Goal: Find specific page/section: Find specific page/section

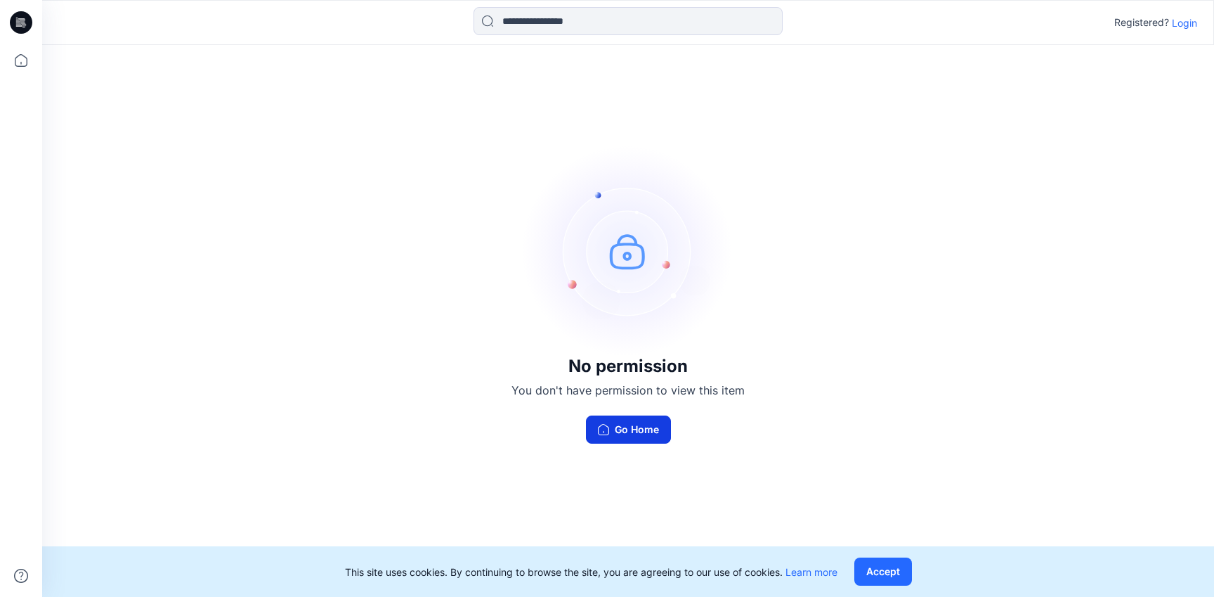
click at [649, 433] on button "Go Home" at bounding box center [628, 429] width 85 height 28
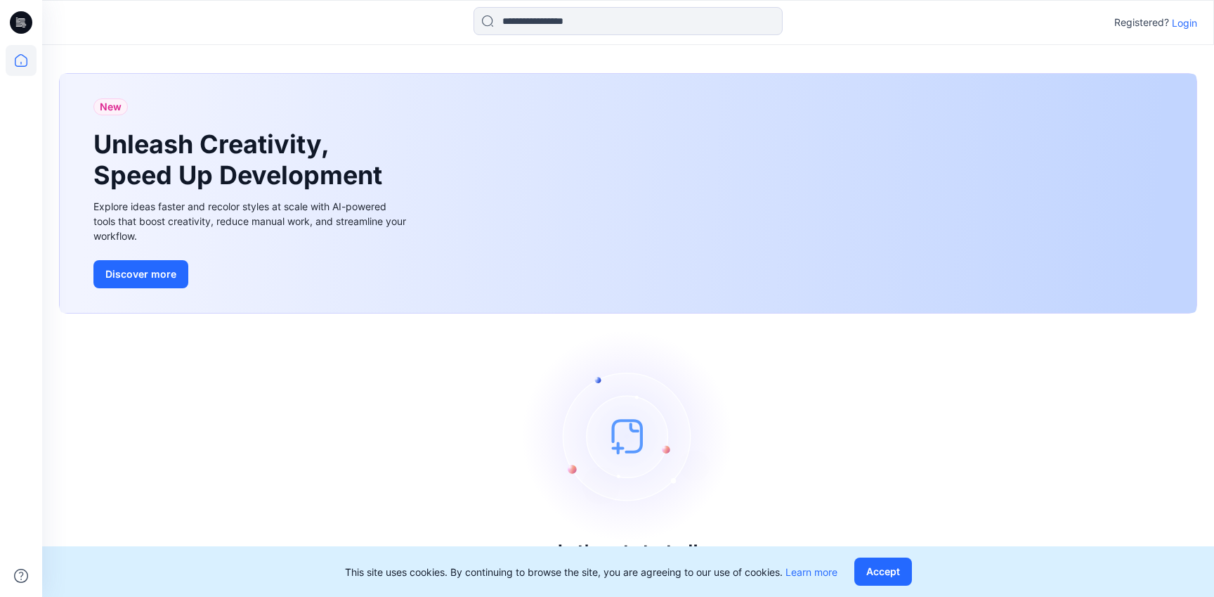
click at [1184, 21] on p "Login" at bounding box center [1184, 22] width 25 height 15
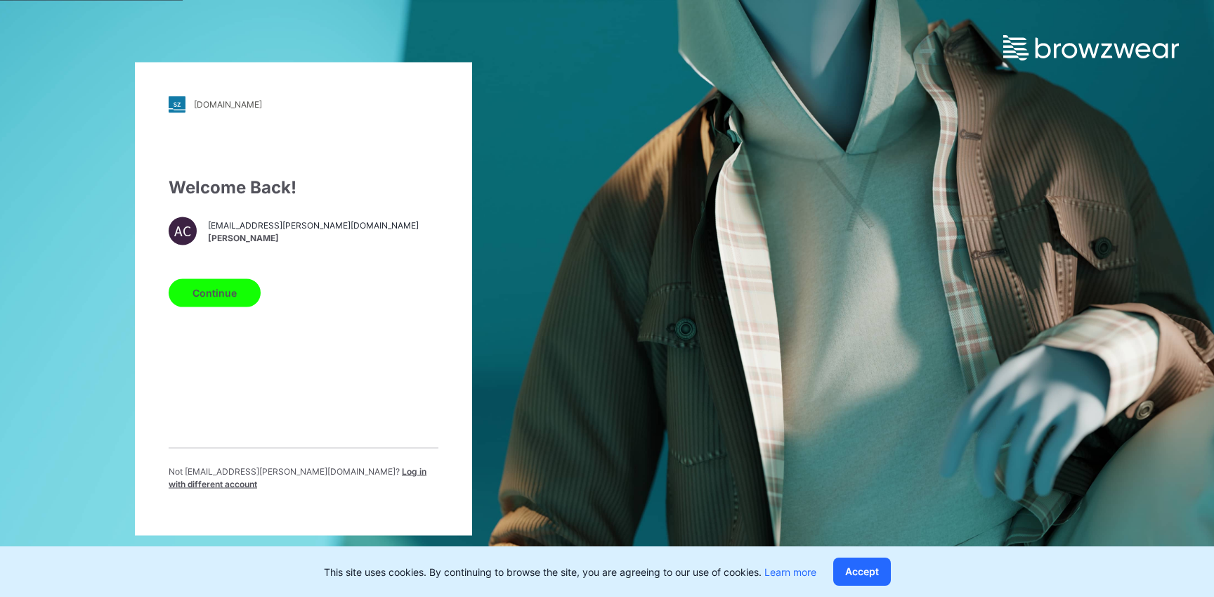
click at [237, 302] on button "Continue" at bounding box center [215, 292] width 92 height 28
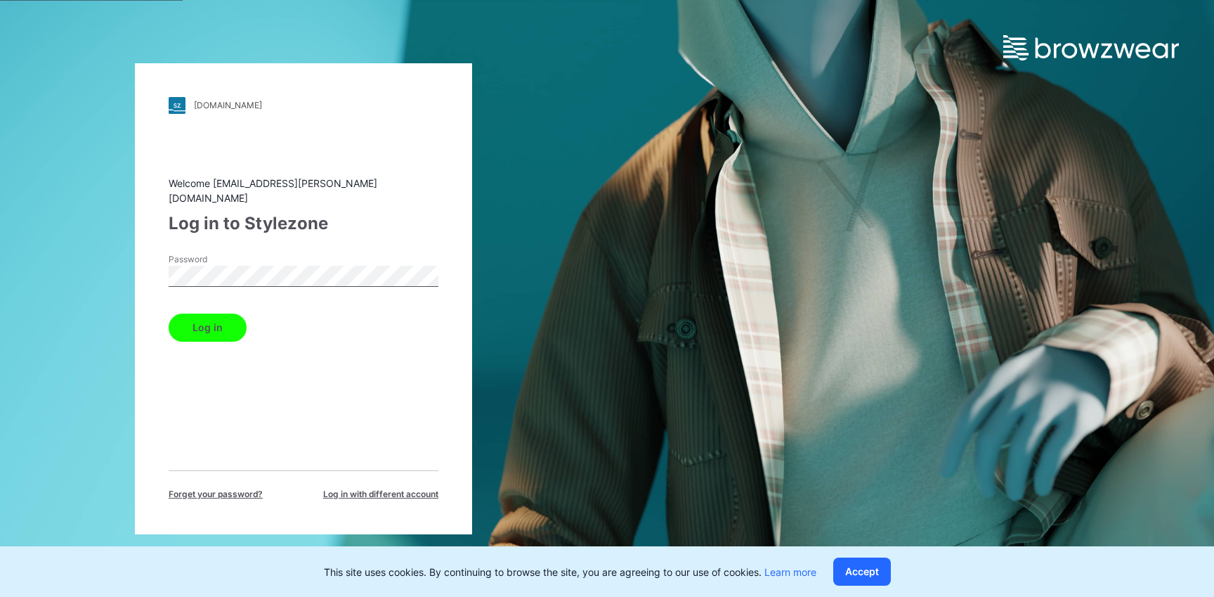
click at [227, 313] on button "Log in" at bounding box center [208, 327] width 78 height 28
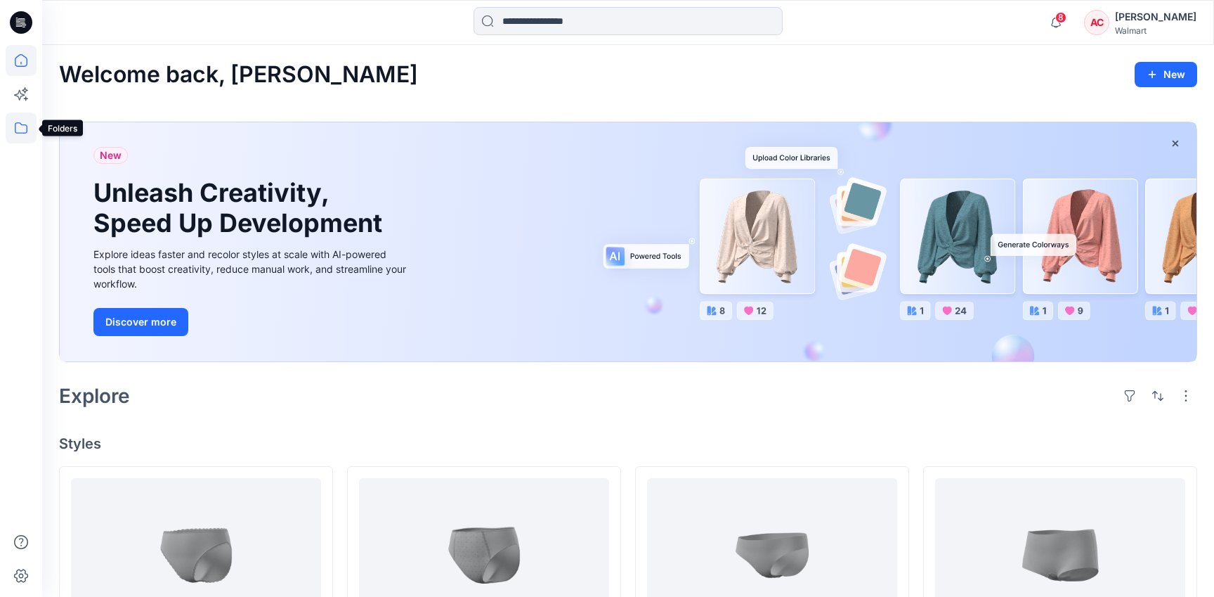
click at [33, 126] on icon at bounding box center [21, 127] width 31 height 31
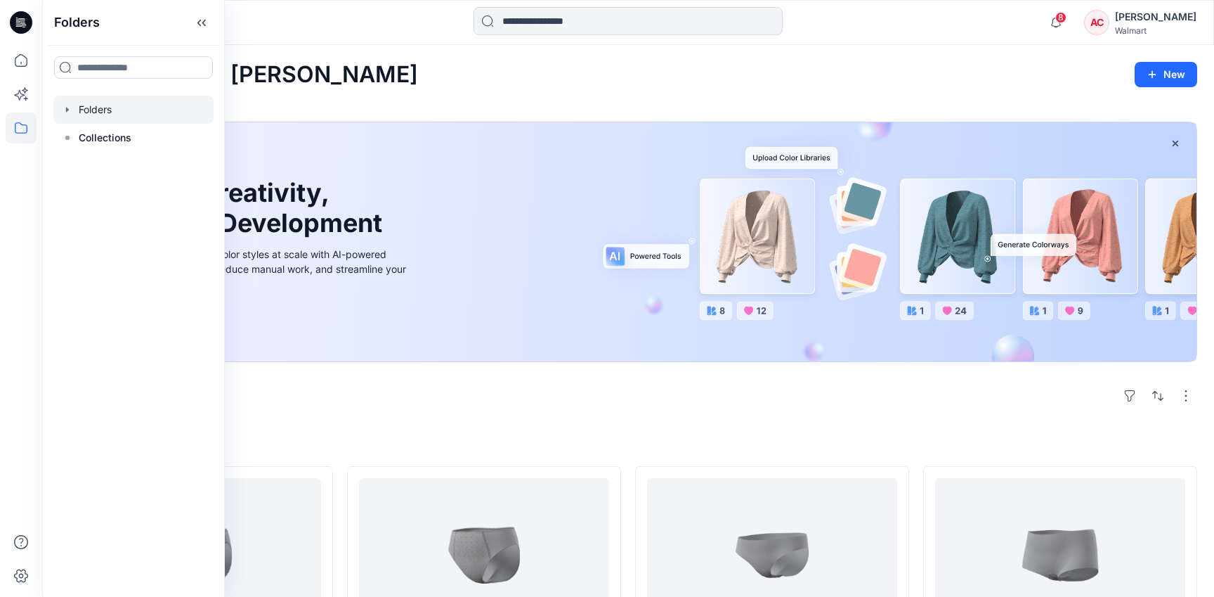
click at [126, 112] on div at bounding box center [133, 110] width 160 height 28
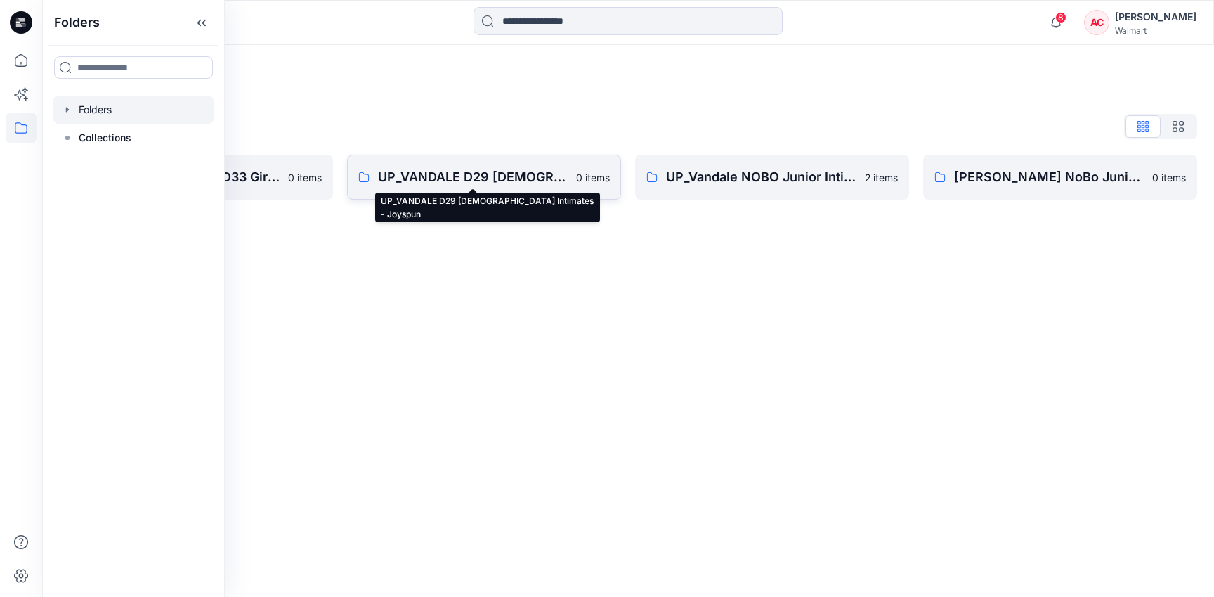
click at [495, 178] on p "UP_VANDALE D29 [DEMOGRAPHIC_DATA] Intimates - Joyspun" at bounding box center [473, 177] width 190 height 20
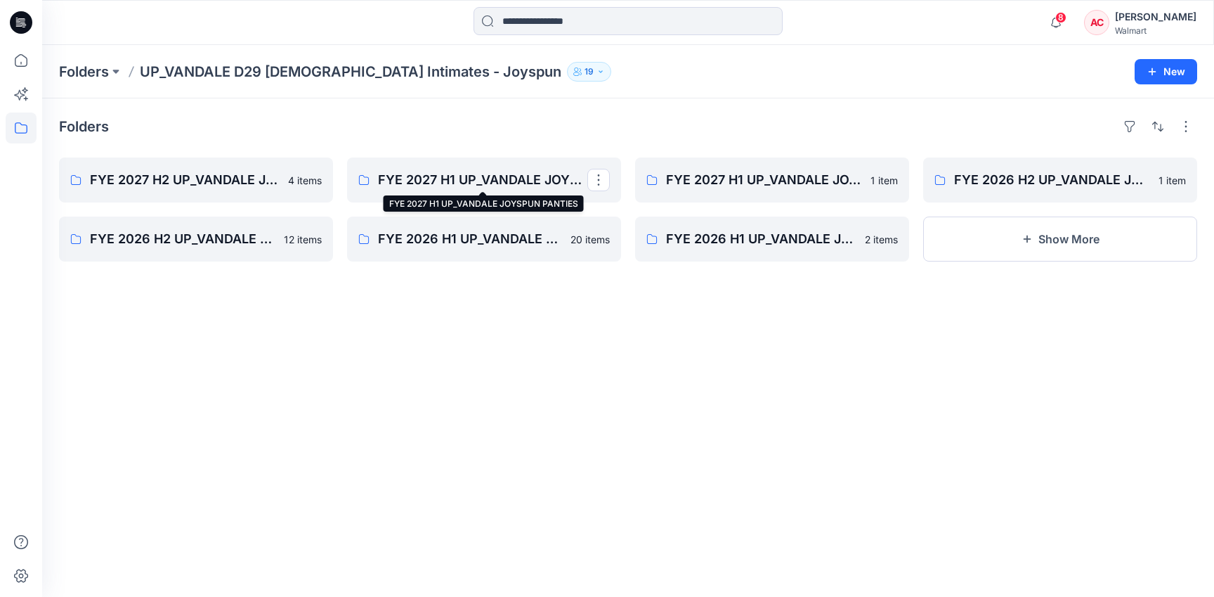
click at [495, 178] on p "FYE 2027 H1 UP_VANDALE JOYSPUN PANTIES" at bounding box center [482, 180] width 209 height 20
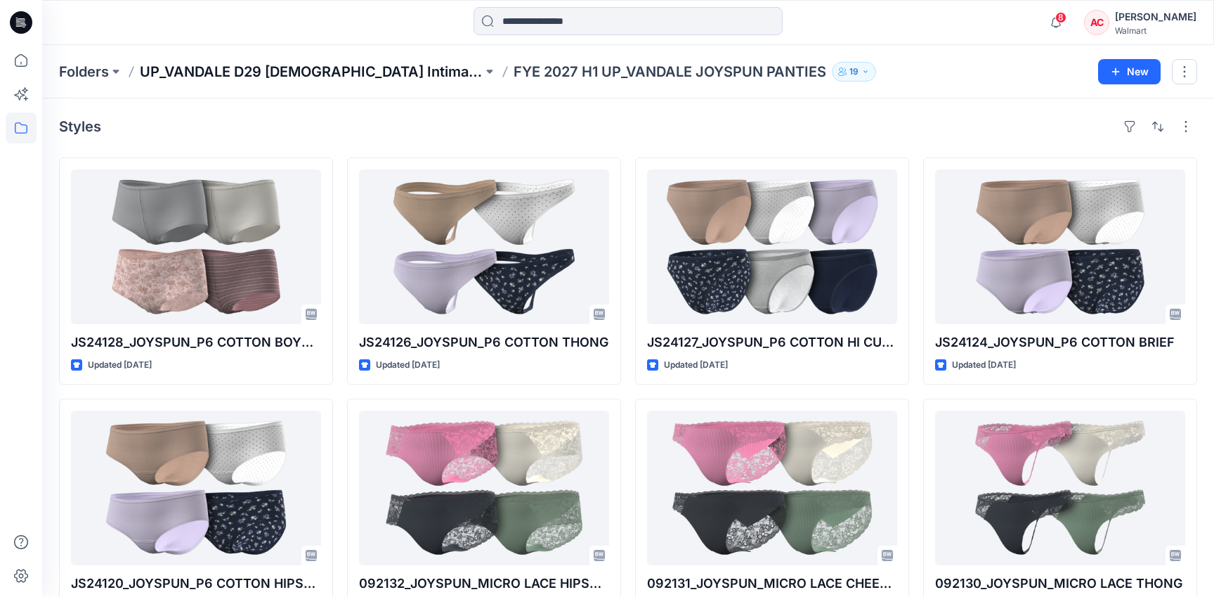
click at [388, 67] on p "UP_VANDALE D29 [DEMOGRAPHIC_DATA] Intimates - Joyspun" at bounding box center [311, 72] width 343 height 20
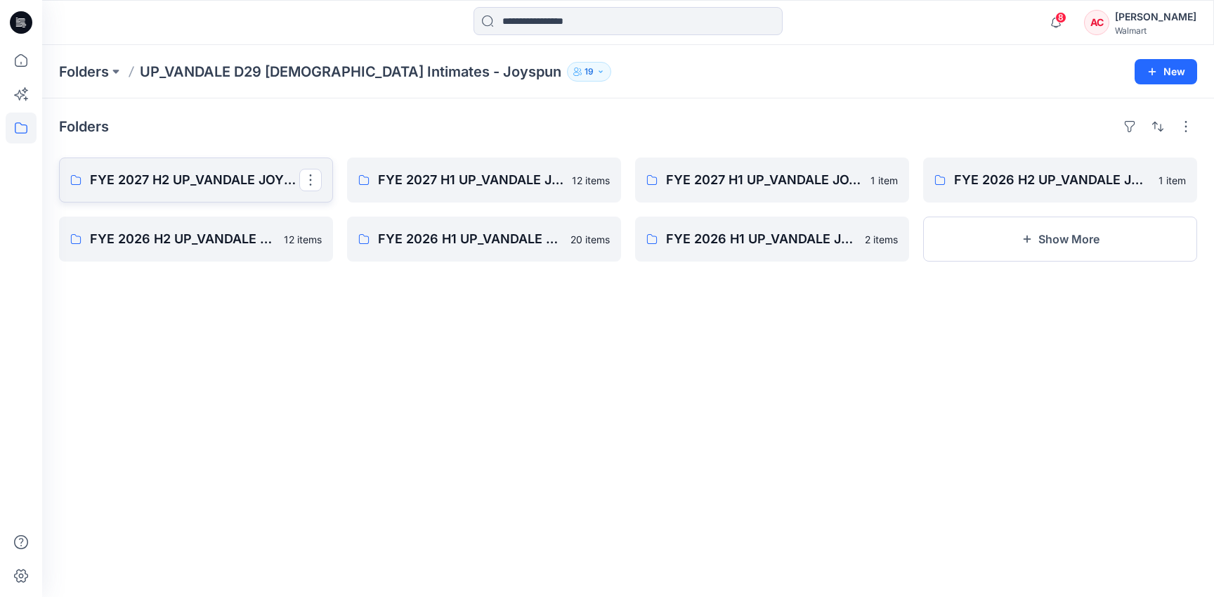
click at [190, 184] on p "FYE 2027 H2 UP_VANDALE JOYSPUN PANTIES" at bounding box center [194, 180] width 209 height 20
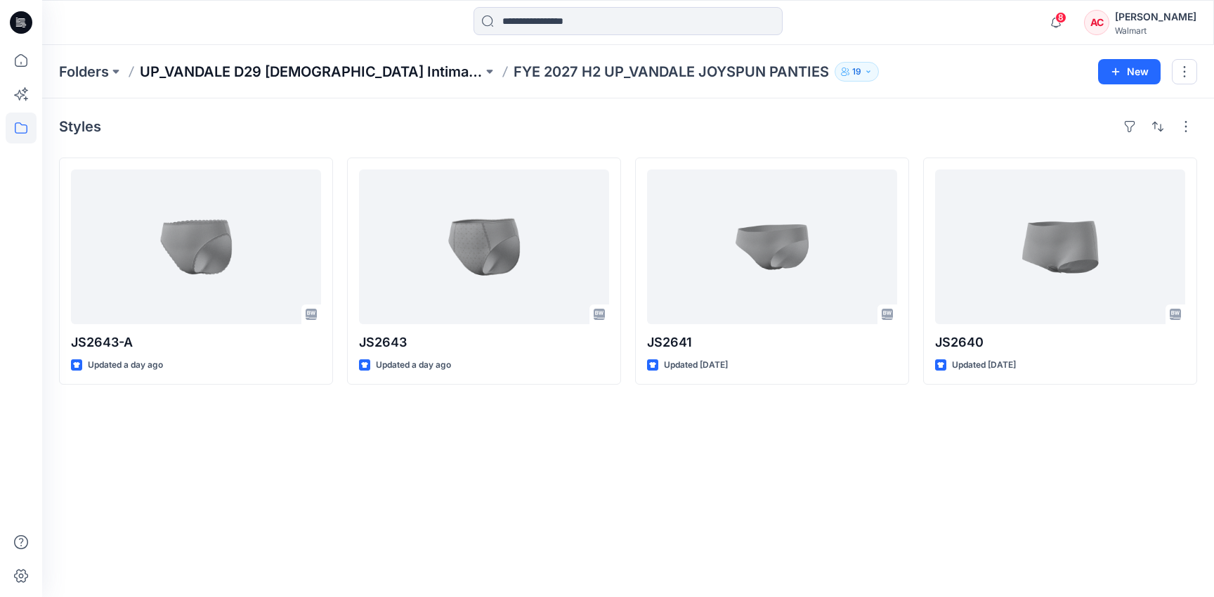
click at [313, 77] on p "UP_VANDALE D29 [DEMOGRAPHIC_DATA] Intimates - Joyspun" at bounding box center [311, 72] width 343 height 20
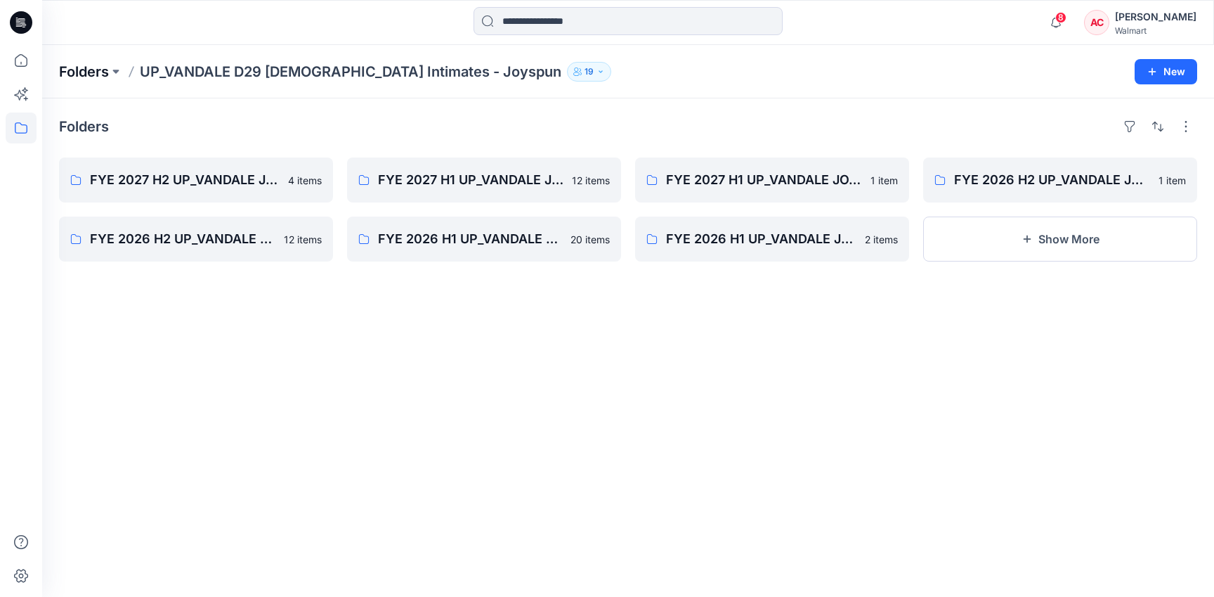
click at [83, 77] on p "Folders" at bounding box center [84, 72] width 50 height 20
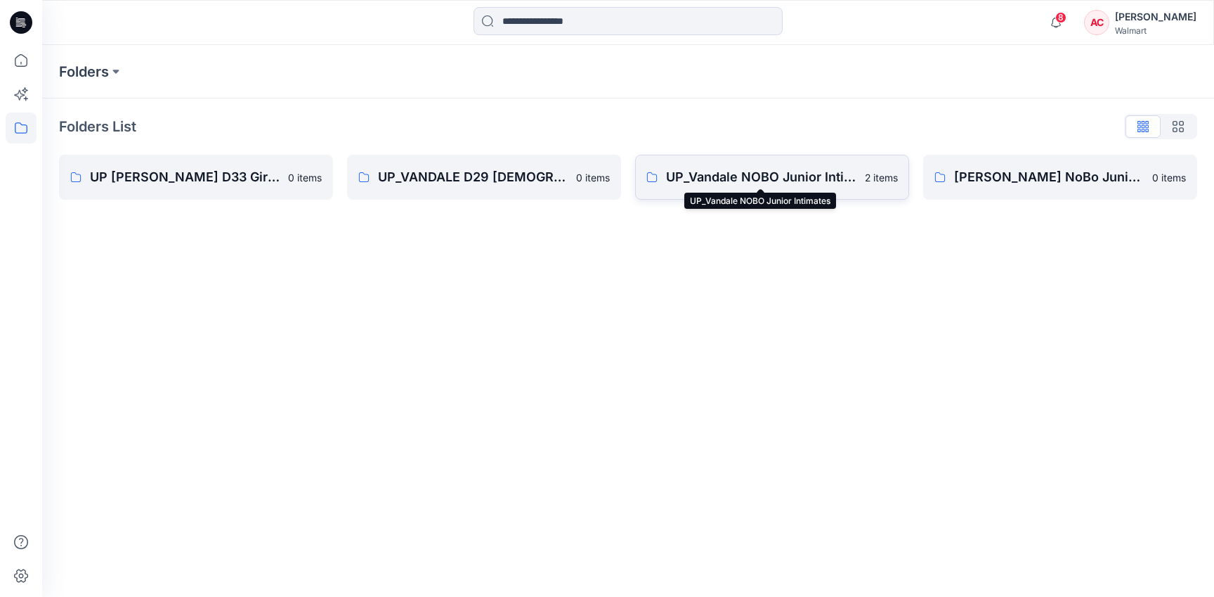
click at [789, 179] on p "UP_Vandale NOBO Junior Intimates" at bounding box center [761, 177] width 190 height 20
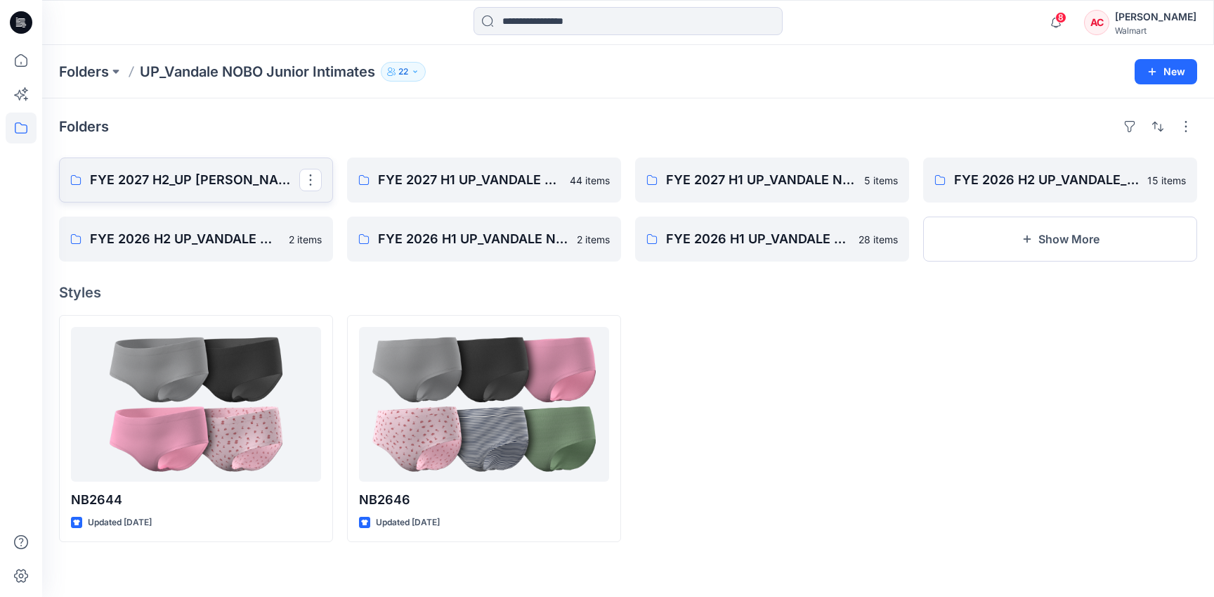
click at [171, 177] on p "FYE 2027 H2_UP [PERSON_NAME] NOBO PANTIES" at bounding box center [194, 180] width 209 height 20
